Goal: Information Seeking & Learning: Learn about a topic

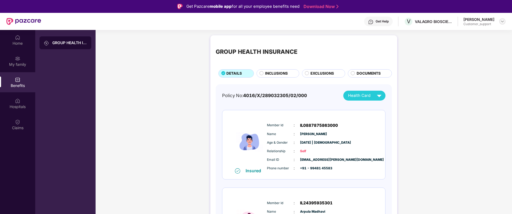
click at [504, 21] on img at bounding box center [502, 21] width 4 height 4
click at [465, 36] on div "Switch to support view" at bounding box center [477, 34] width 69 height 10
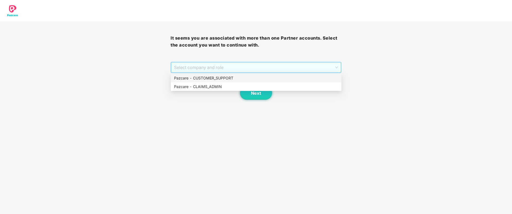
click at [274, 66] on span "Select company and role" at bounding box center [256, 67] width 164 height 10
click at [238, 79] on div "Pazcare - CUSTOMER_SUPPORT" at bounding box center [256, 78] width 164 height 6
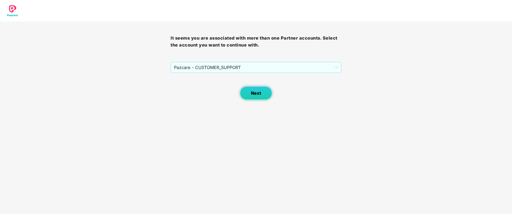
click at [257, 93] on span "Next" at bounding box center [256, 92] width 10 height 5
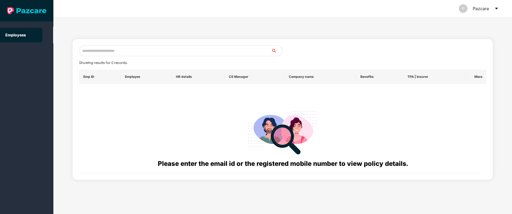
click at [121, 55] on input "text" at bounding box center [175, 50] width 192 height 11
paste input "**********"
click at [137, 50] on input "**********" at bounding box center [175, 50] width 192 height 11
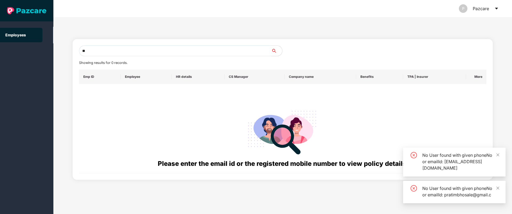
type input "*"
paste input "**********"
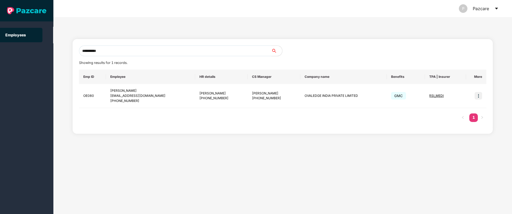
type input "**********"
click at [478, 95] on img at bounding box center [478, 95] width 7 height 7
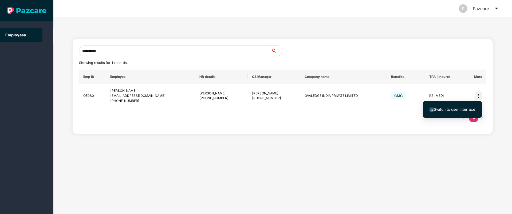
click at [462, 110] on span "Switch to user interface" at bounding box center [454, 109] width 41 height 5
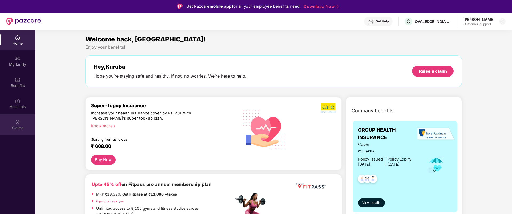
click at [18, 122] on img at bounding box center [17, 121] width 5 height 5
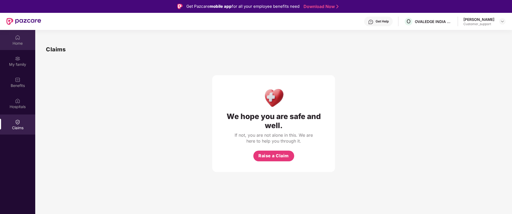
click at [21, 39] on div "Home" at bounding box center [17, 40] width 35 height 20
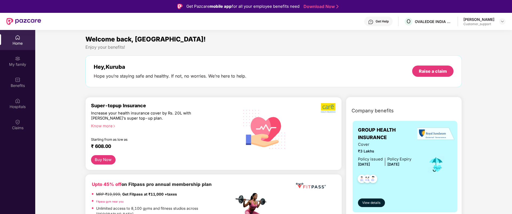
click at [115, 125] on icon "right" at bounding box center [114, 125] width 3 height 3
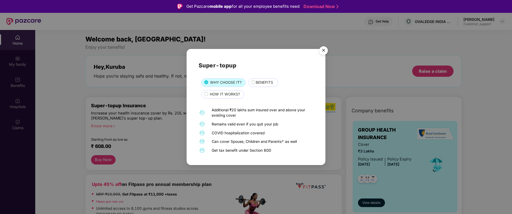
click at [261, 82] on span "BENEFITS" at bounding box center [264, 83] width 17 height 6
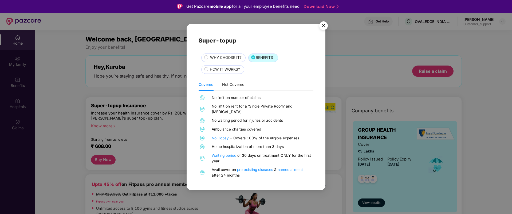
click at [323, 30] on img "Close" at bounding box center [323, 26] width 15 height 15
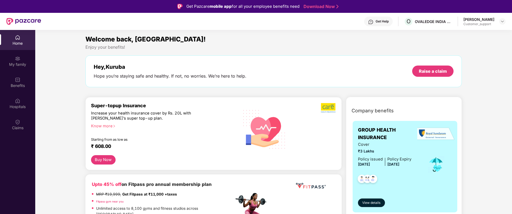
click at [382, 19] on div "Get Help" at bounding box center [382, 21] width 13 height 4
click at [502, 20] on img at bounding box center [502, 21] width 4 height 4
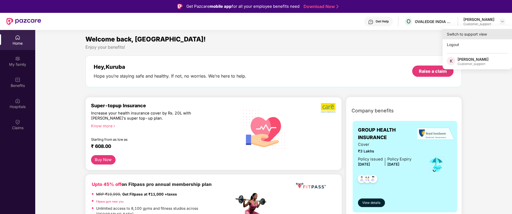
click at [478, 34] on div "Switch to support view" at bounding box center [477, 34] width 69 height 10
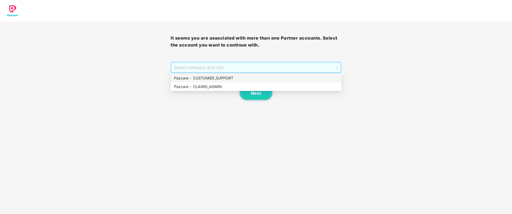
click at [244, 69] on span "Select company and role" at bounding box center [256, 67] width 164 height 10
click at [229, 77] on div "Pazcare - CUSTOMER_SUPPORT" at bounding box center [256, 78] width 164 height 6
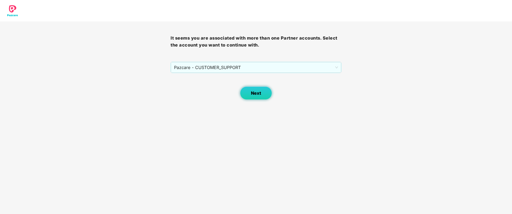
click at [250, 93] on button "Next" at bounding box center [256, 92] width 32 height 13
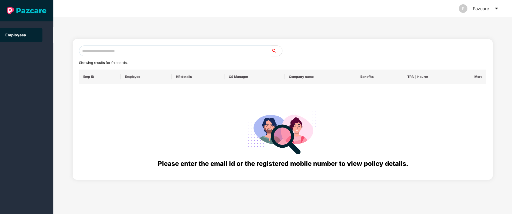
click at [126, 50] on input "text" at bounding box center [175, 50] width 192 height 11
paste input "**********"
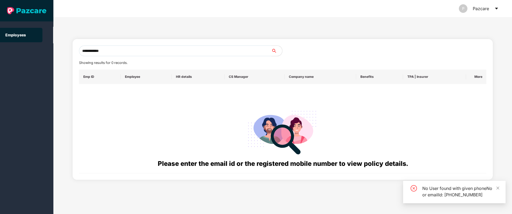
click at [87, 50] on input "**********" at bounding box center [175, 50] width 192 height 11
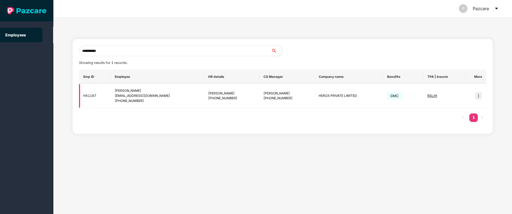
type input "**********"
click at [479, 96] on img at bounding box center [478, 95] width 7 height 7
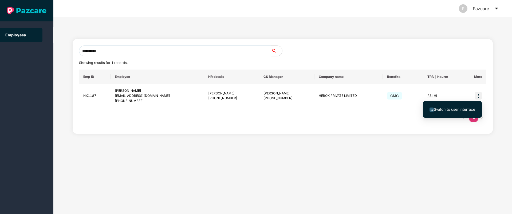
click at [454, 109] on span "Switch to user interface" at bounding box center [454, 109] width 41 height 5
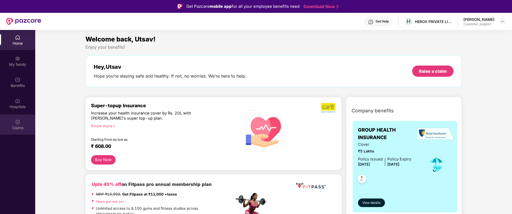
click at [14, 122] on div "Claims" at bounding box center [17, 124] width 35 height 20
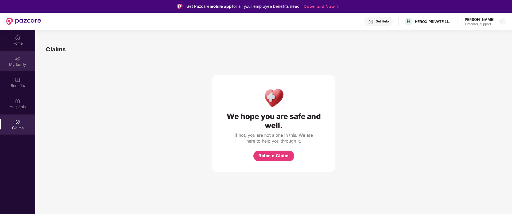
click at [19, 60] on img at bounding box center [17, 58] width 5 height 5
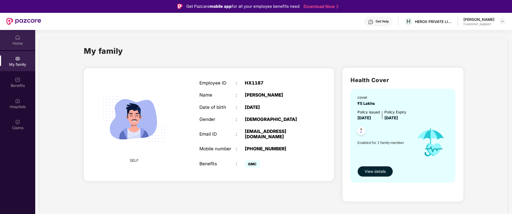
click at [14, 43] on div "Home" at bounding box center [17, 43] width 35 height 5
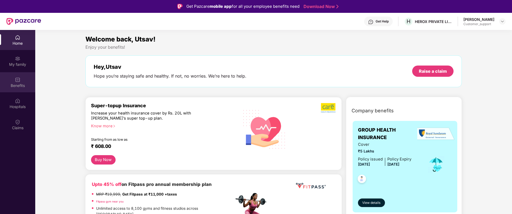
click at [17, 83] on div "Benefits" at bounding box center [17, 85] width 35 height 5
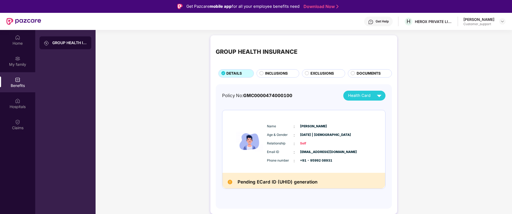
click at [373, 23] on img at bounding box center [370, 21] width 5 height 5
click at [20, 60] on div "My family" at bounding box center [17, 61] width 35 height 20
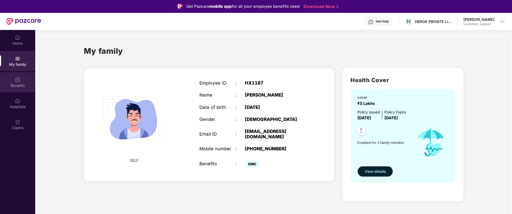
click at [13, 79] on div "Benefits" at bounding box center [17, 82] width 35 height 20
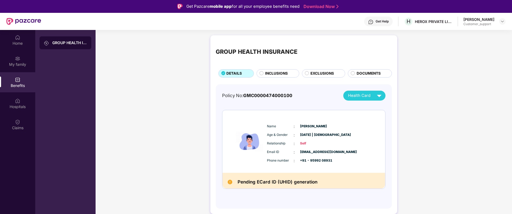
click at [273, 72] on span "INCLUSIONS" at bounding box center [276, 73] width 23 height 6
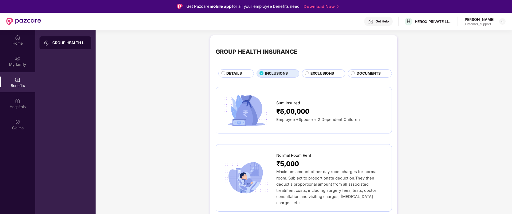
click at [312, 71] on span "EXCLUSIONS" at bounding box center [321, 73] width 23 height 6
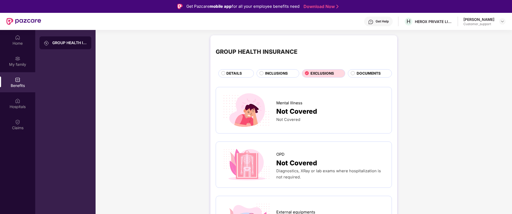
click at [378, 21] on div "Get Help" at bounding box center [382, 21] width 13 height 4
click at [501, 22] on img at bounding box center [502, 21] width 4 height 4
click at [465, 33] on div "Switch to support view" at bounding box center [477, 34] width 69 height 10
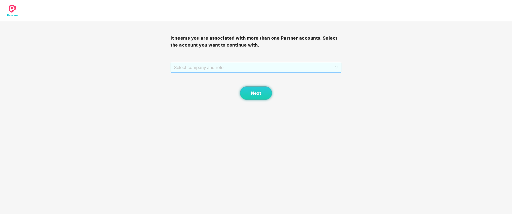
click at [286, 69] on span "Select company and role" at bounding box center [256, 67] width 164 height 10
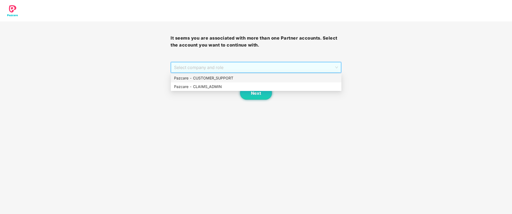
click at [227, 76] on div "Pazcare - CUSTOMER_SUPPORT" at bounding box center [256, 78] width 164 height 6
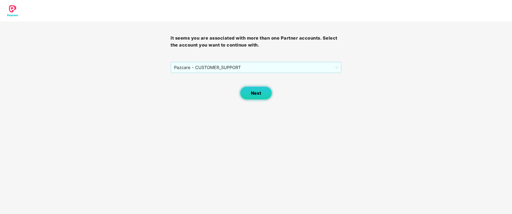
click at [255, 96] on button "Next" at bounding box center [256, 92] width 32 height 13
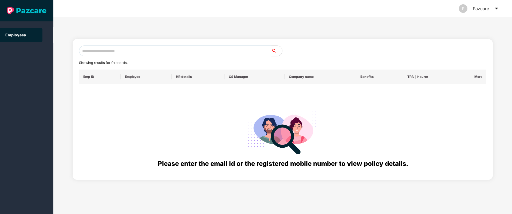
click at [119, 49] on input "text" at bounding box center [175, 50] width 192 height 11
paste input "**********"
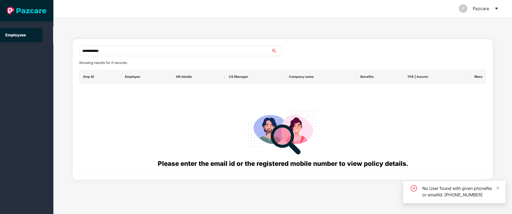
click at [87, 50] on input "**********" at bounding box center [175, 50] width 192 height 11
click at [108, 52] on input "**********" at bounding box center [175, 50] width 192 height 11
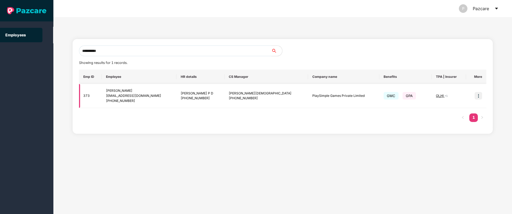
type input "**********"
click at [477, 98] on img at bounding box center [478, 95] width 7 height 7
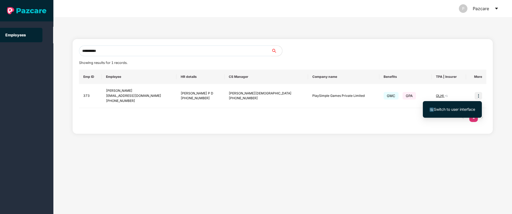
click at [450, 110] on span "Switch to user interface" at bounding box center [454, 109] width 41 height 5
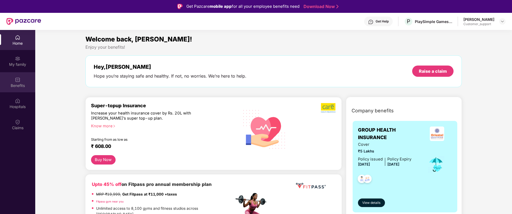
click at [20, 81] on img at bounding box center [17, 79] width 5 height 5
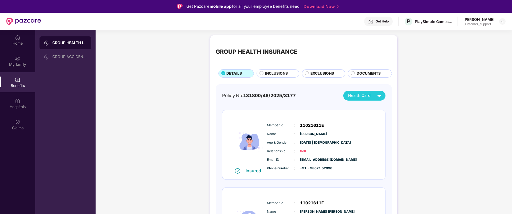
click at [272, 71] on span "INCLUSIONS" at bounding box center [276, 73] width 23 height 6
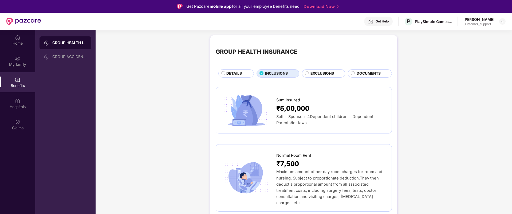
click at [313, 69] on div "EXCLUSIONS" at bounding box center [324, 73] width 44 height 8
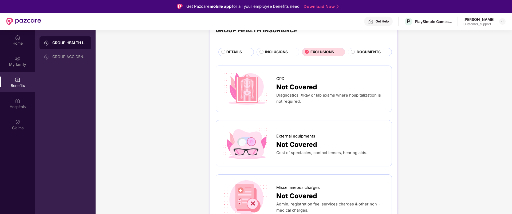
scroll to position [21, 0]
click at [271, 52] on span "INCLUSIONS" at bounding box center [276, 53] width 23 height 6
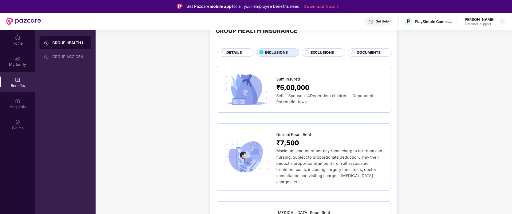
click at [316, 53] on span "EXCLUSIONS" at bounding box center [321, 53] width 23 height 6
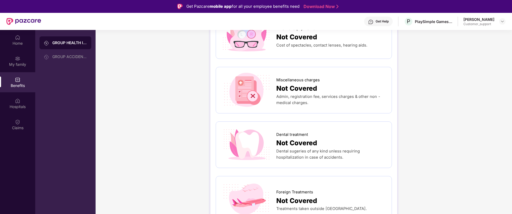
scroll to position [0, 0]
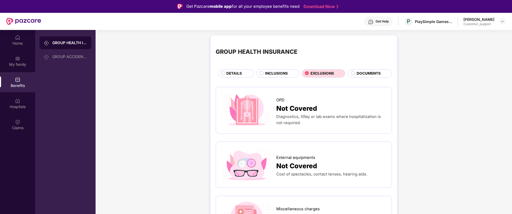
click at [268, 74] on span "INCLUSIONS" at bounding box center [276, 73] width 23 height 6
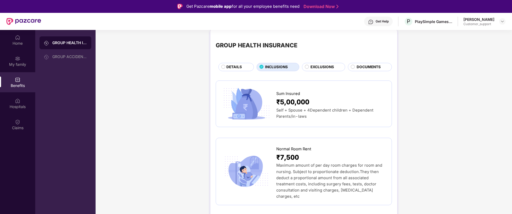
scroll to position [6, 0]
click at [18, 42] on div "Home" at bounding box center [17, 43] width 35 height 5
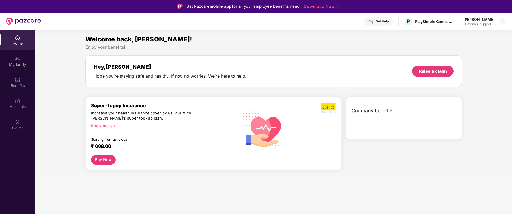
scroll to position [0, 0]
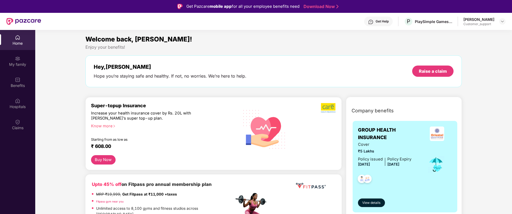
click at [114, 124] on icon "right" at bounding box center [114, 125] width 3 height 3
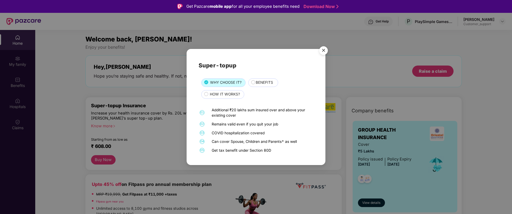
click at [257, 82] on span "BENEFITS" at bounding box center [264, 83] width 17 height 6
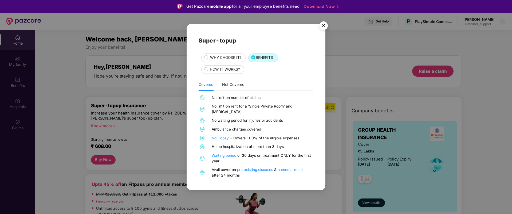
click at [324, 30] on img "Close" at bounding box center [323, 26] width 15 height 15
